Goal: Information Seeking & Learning: Check status

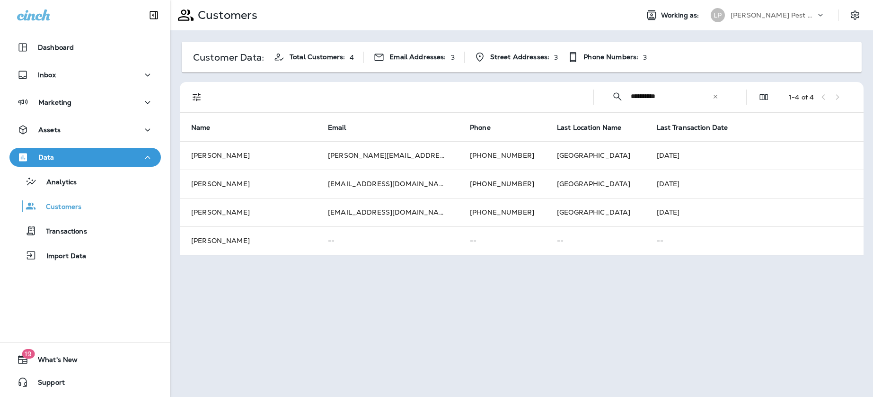
click at [721, 97] on div "**********" at bounding box center [665, 96] width 128 height 25
click at [716, 97] on icon at bounding box center [715, 96] width 7 height 7
click at [652, 99] on input "text" at bounding box center [680, 96] width 98 height 25
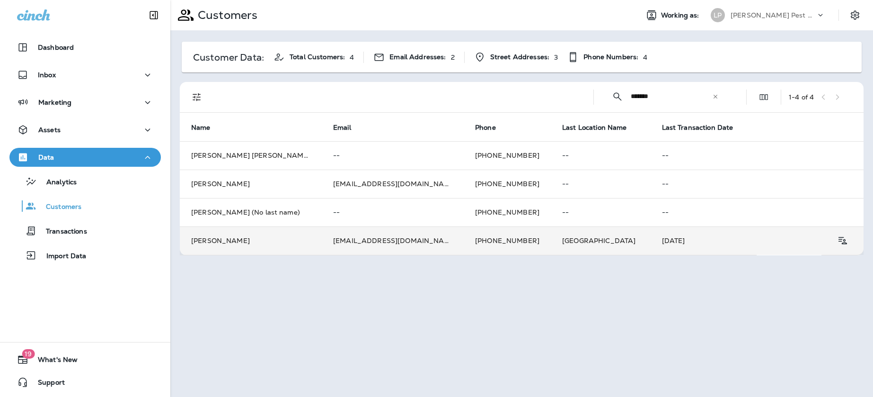
type input "******"
click at [280, 247] on td "[PERSON_NAME]" at bounding box center [251, 240] width 142 height 28
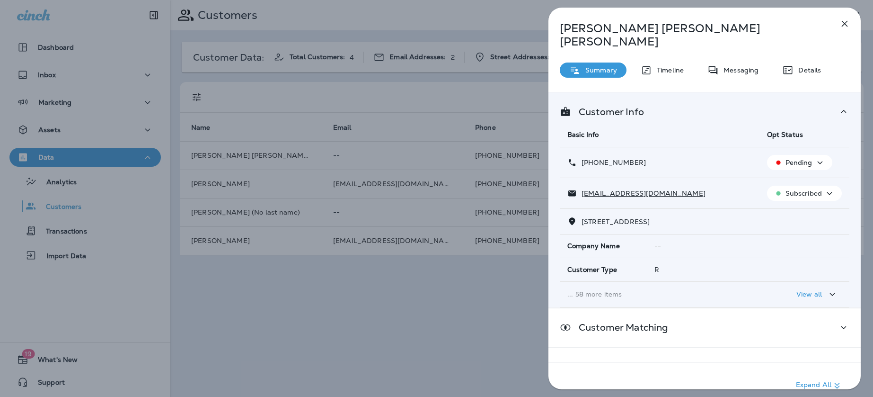
scroll to position [71, 0]
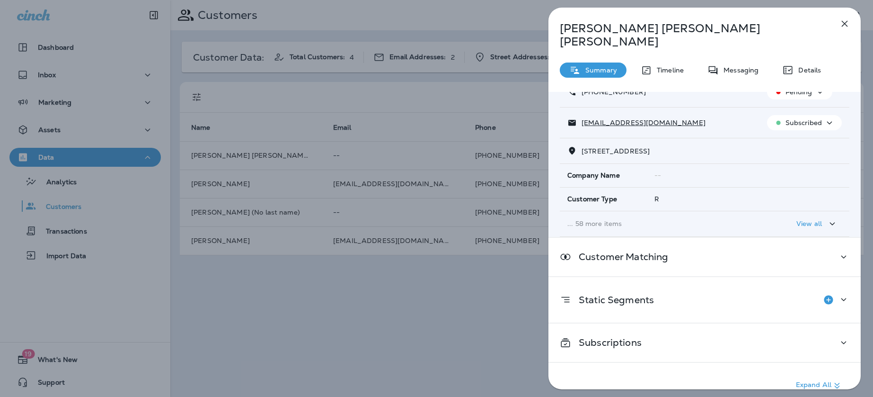
click at [821, 220] on p "View all" at bounding box center [809, 224] width 26 height 8
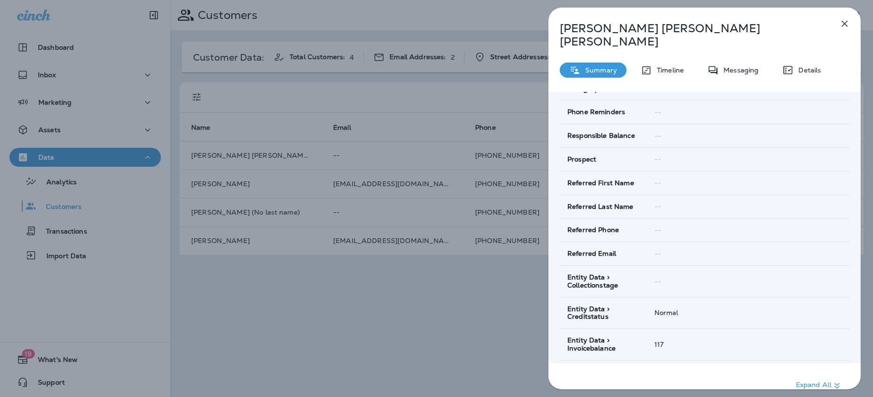
scroll to position [1595, 0]
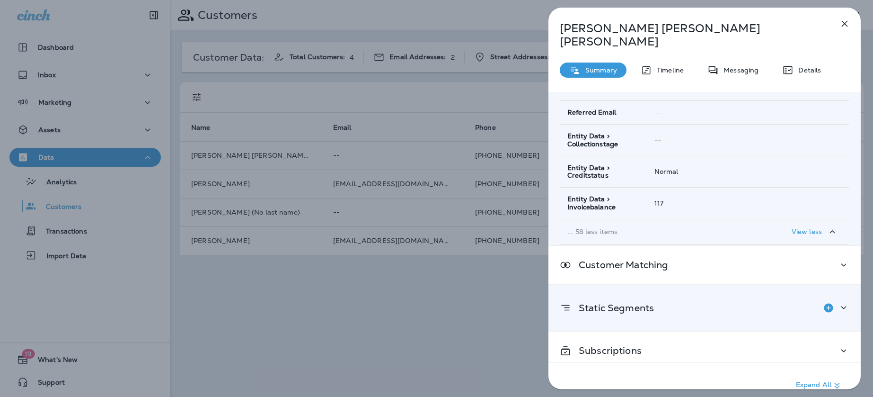
click at [848, 301] on icon at bounding box center [843, 307] width 11 height 12
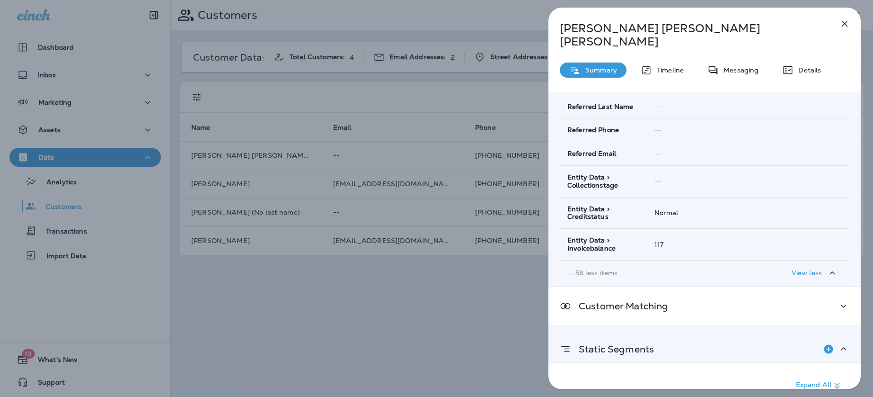
scroll to position [1553, 0]
click at [447, 293] on div "[PERSON_NAME] Summary Timeline Messaging Details Customer Info Basic Info Opt S…" at bounding box center [436, 198] width 873 height 397
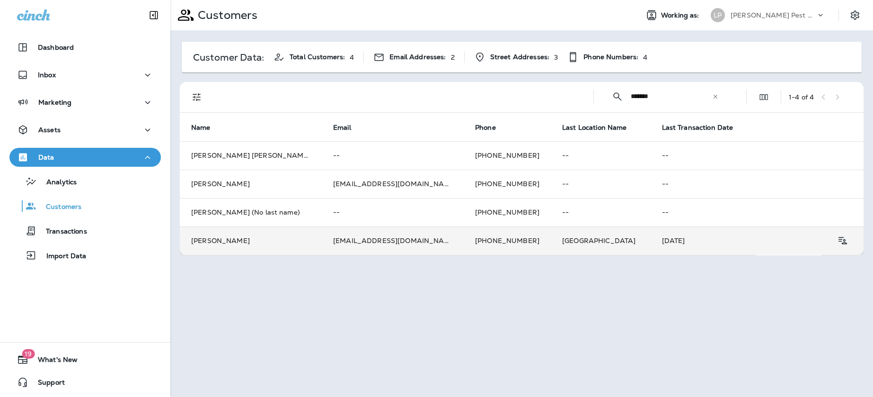
click at [408, 231] on td "[EMAIL_ADDRESS][DOMAIN_NAME]" at bounding box center [393, 240] width 142 height 28
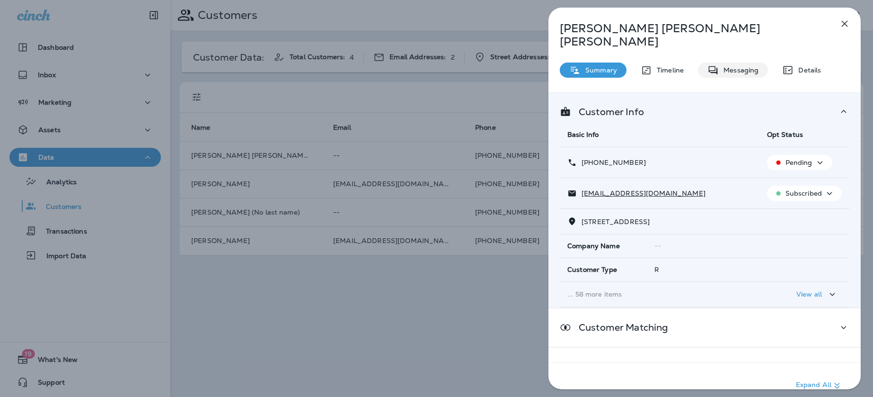
click at [736, 66] on p "Messaging" at bounding box center [739, 70] width 40 height 8
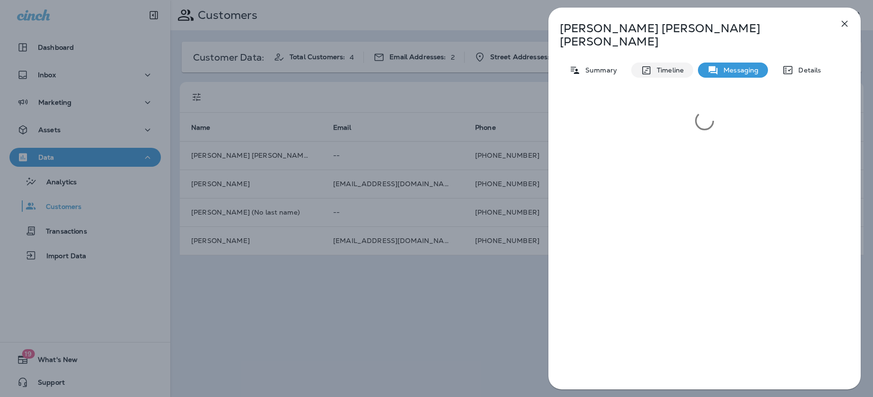
click at [667, 66] on p "Timeline" at bounding box center [668, 70] width 32 height 8
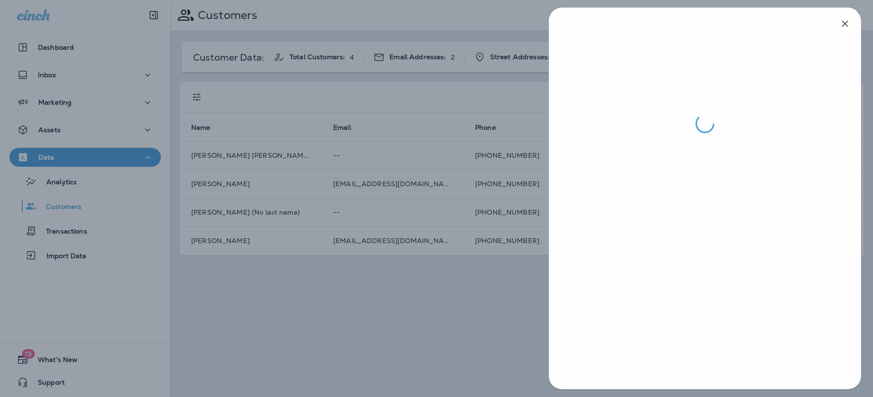
click at [503, 321] on div at bounding box center [436, 198] width 873 height 397
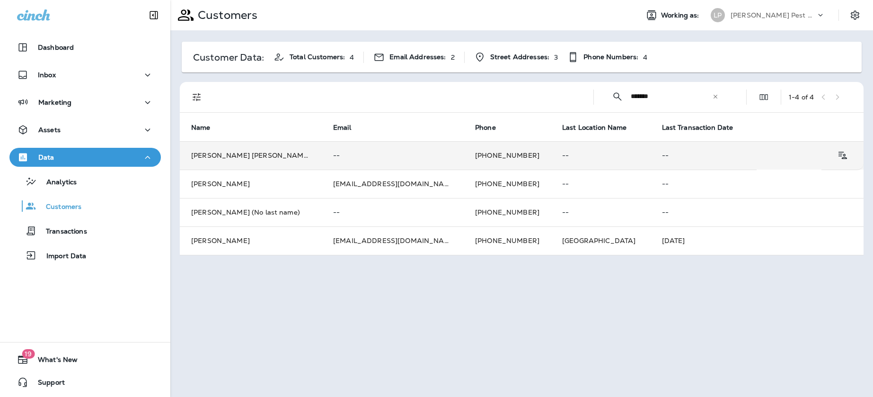
click at [297, 155] on td "[PERSON_NAME] [PERSON_NAME] (No last name)" at bounding box center [251, 155] width 142 height 28
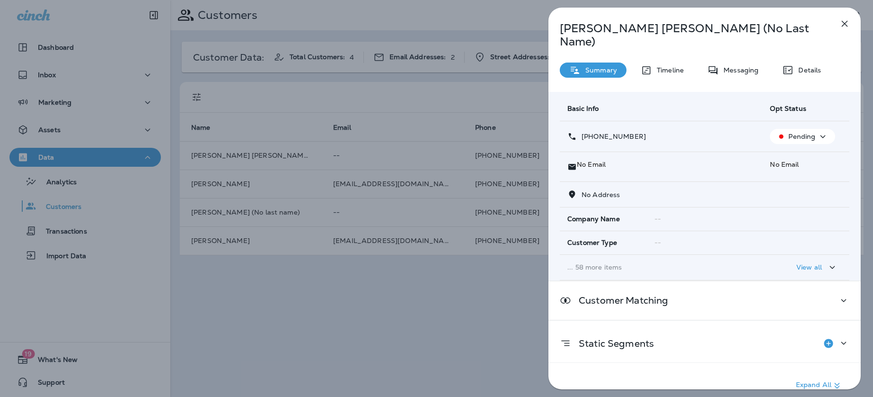
scroll to position [26, 0]
click at [808, 262] on div "View all" at bounding box center [817, 268] width 42 height 12
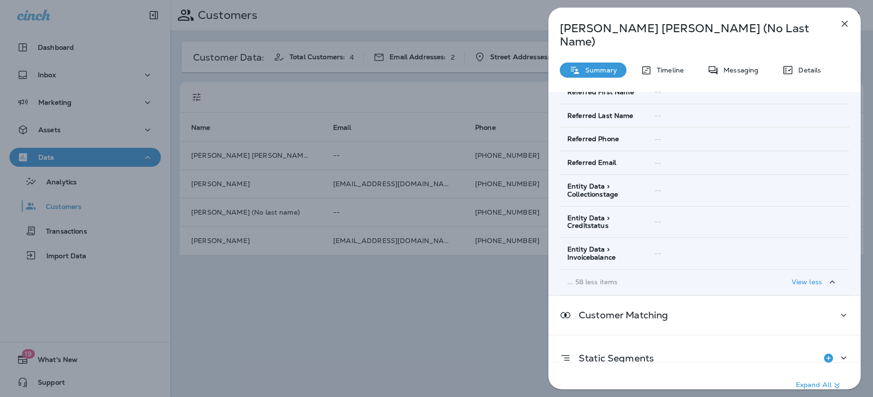
scroll to position [1551, 0]
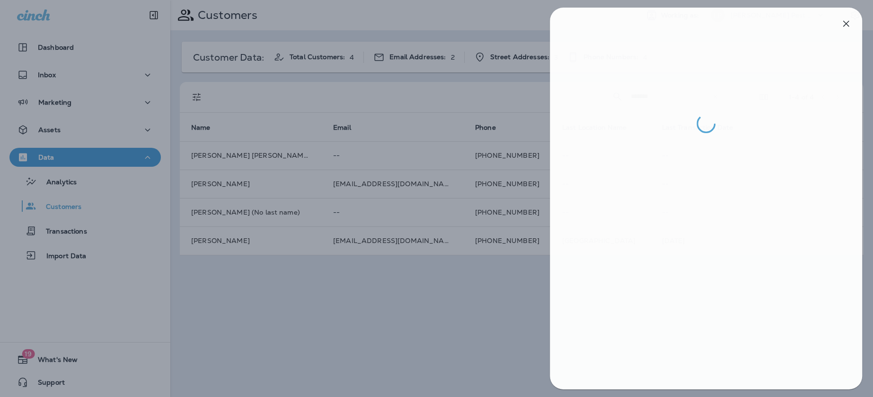
click at [462, 313] on div at bounding box center [437, 198] width 873 height 397
